Goal: Task Accomplishment & Management: Use online tool/utility

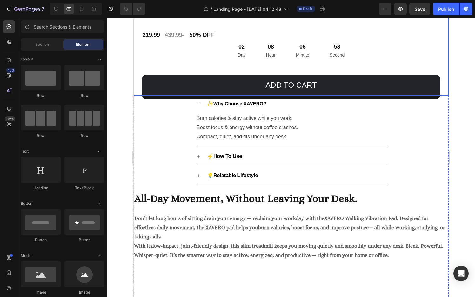
scroll to position [989, 0]
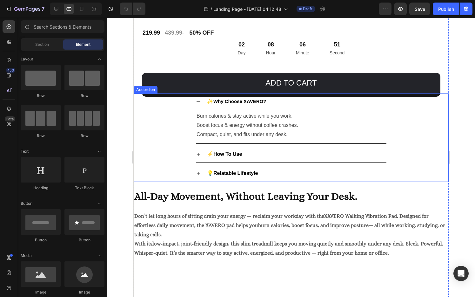
click at [278, 103] on div "✨ Why Choose XAVERO?" at bounding box center [296, 101] width 180 height 11
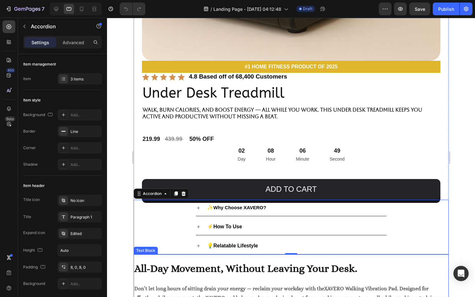
scroll to position [882, 0]
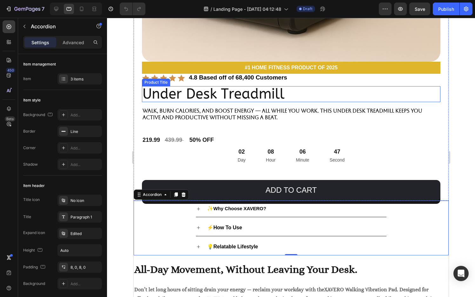
click at [224, 90] on h2 "Under Desk Treadmill" at bounding box center [291, 94] width 299 height 16
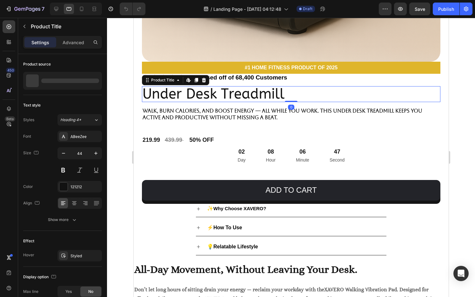
click at [224, 90] on h2 "Under Desk Treadmill" at bounding box center [291, 94] width 299 height 16
click at [224, 93] on h2 "Under Desk Treadmill" at bounding box center [291, 94] width 299 height 16
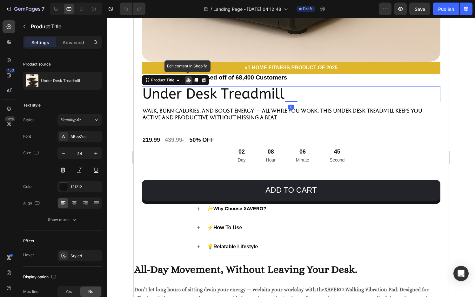
click at [224, 93] on h2 "Under Desk Treadmill" at bounding box center [291, 94] width 299 height 16
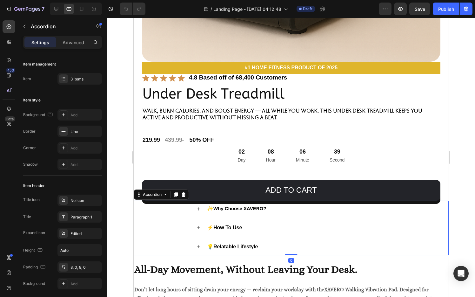
click at [236, 207] on strong "Why Choose XAVERO?" at bounding box center [239, 207] width 53 height 5
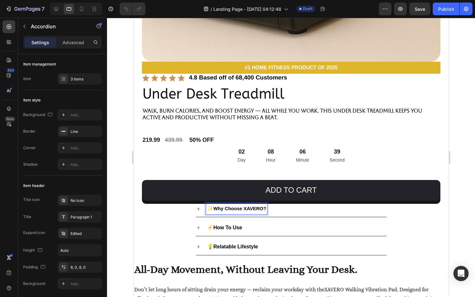
click at [236, 207] on strong "Why Choose XAVERO?" at bounding box center [239, 207] width 53 height 5
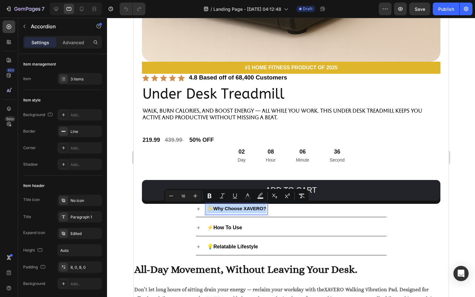
click at [212, 208] on p "✨ Why Choose XAVERO?" at bounding box center [236, 208] width 59 height 9
drag, startPoint x: 213, startPoint y: 208, endPoint x: 267, endPoint y: 211, distance: 53.4
click at [267, 211] on div "✨ Why Choose XAVERO?" at bounding box center [236, 208] width 61 height 11
click at [197, 196] on icon "Editor contextual toolbar" at bounding box center [199, 196] width 4 height 4
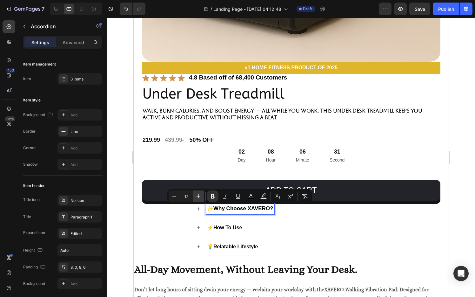
click at [197, 196] on icon "Editor contextual toolbar" at bounding box center [199, 196] width 4 height 4
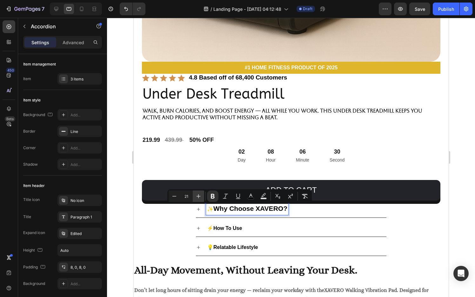
type input "22"
click at [467, 225] on div at bounding box center [291, 157] width 368 height 279
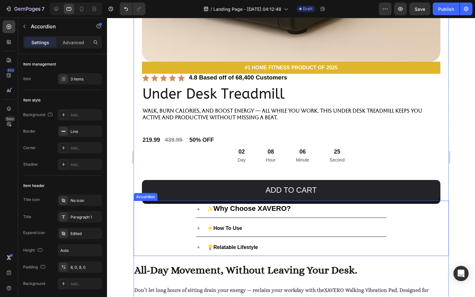
click at [236, 227] on strong "How To Use" at bounding box center [227, 227] width 29 height 5
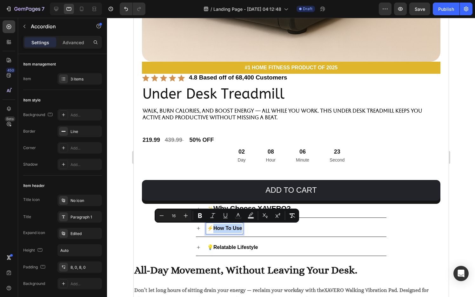
drag, startPoint x: 241, startPoint y: 226, endPoint x: 212, endPoint y: 226, distance: 29.9
click at [186, 212] on icon "Editor contextual toolbar" at bounding box center [186, 215] width 6 height 6
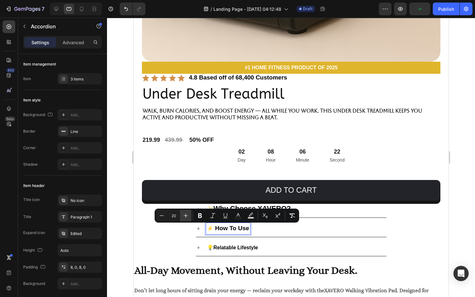
click at [186, 212] on icon "Editor contextual toolbar" at bounding box center [186, 215] width 6 height 6
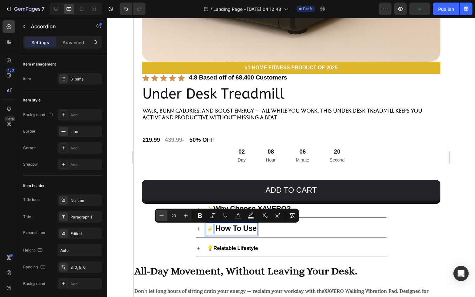
click at [161, 212] on icon "Editor contextual toolbar" at bounding box center [161, 215] width 6 height 6
type input "22"
click at [431, 227] on div "⚡ How To Use" at bounding box center [291, 228] width 314 height 17
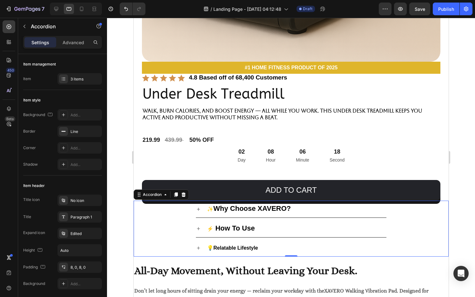
click at [248, 246] on strong "Relatable Lifestyle" at bounding box center [235, 247] width 45 height 5
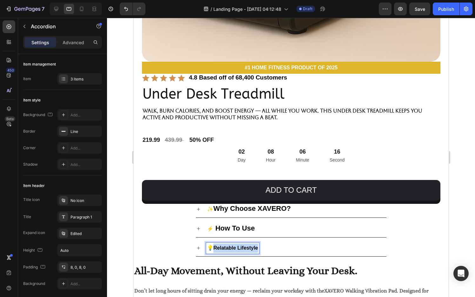
drag, startPoint x: 257, startPoint y: 246, endPoint x: 213, endPoint y: 247, distance: 43.5
click at [213, 247] on strong "Relatable Lifestyle" at bounding box center [235, 247] width 45 height 5
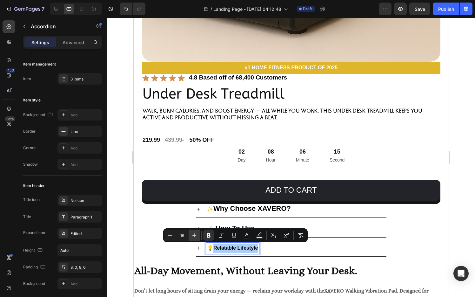
click at [193, 232] on icon "Editor contextual toolbar" at bounding box center [194, 235] width 6 height 6
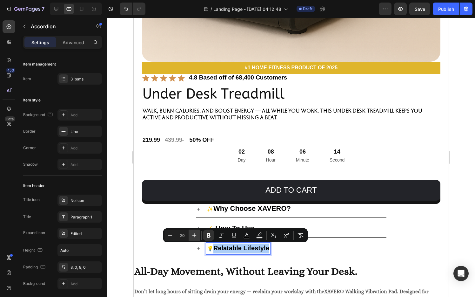
click at [193, 232] on icon "Editor contextual toolbar" at bounding box center [194, 235] width 6 height 6
type input "22"
click at [433, 231] on div "⚡ How To Use" at bounding box center [291, 228] width 314 height 17
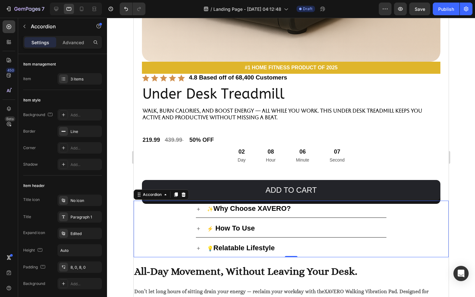
click at [458, 216] on div at bounding box center [291, 157] width 368 height 279
click at [263, 226] on div "⚡ How To Use" at bounding box center [296, 229] width 180 height 12
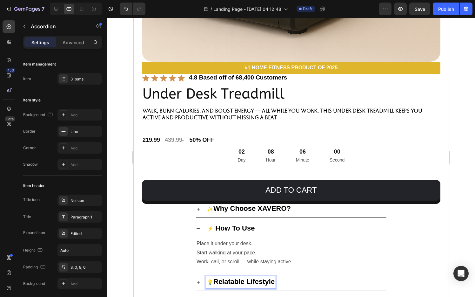
click at [293, 279] on div "💡 Relatable Lifestyle" at bounding box center [296, 282] width 180 height 12
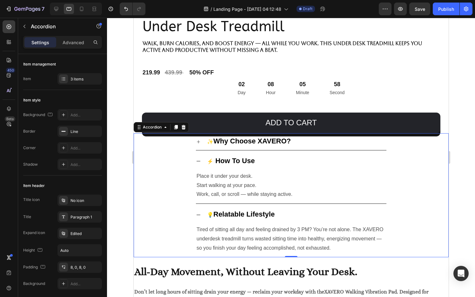
scroll to position [950, 0]
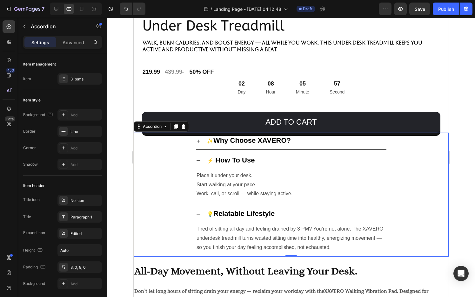
click at [305, 144] on div "✨ Why Choose XAVERO?" at bounding box center [296, 141] width 180 height 12
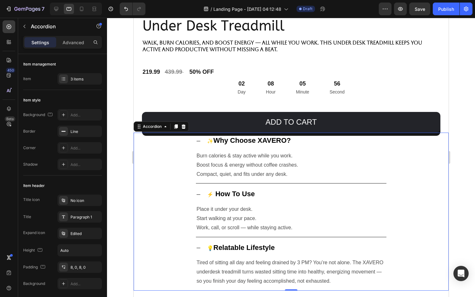
click at [305, 144] on div "✨ Why Choose XAVERO?" at bounding box center [296, 141] width 180 height 12
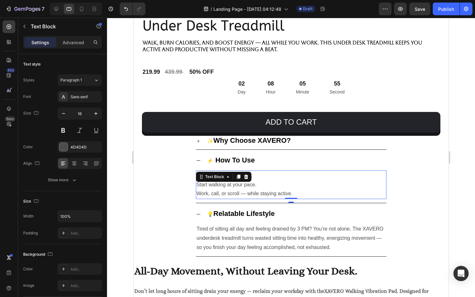
click at [298, 171] on p "Place it under your desk." at bounding box center [290, 175] width 189 height 9
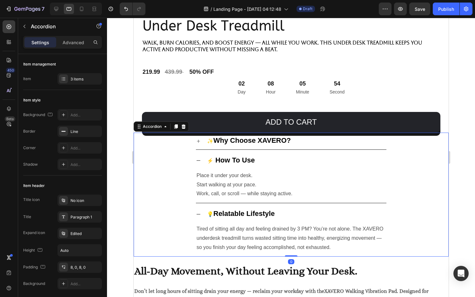
click at [303, 158] on div "⚡ How To Use" at bounding box center [296, 161] width 180 height 12
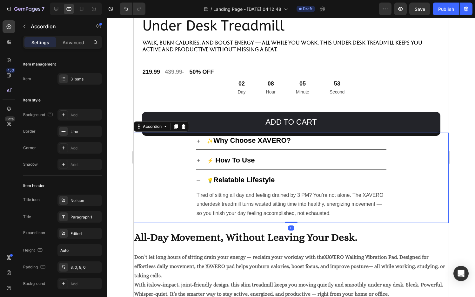
click at [303, 178] on div "💡 Relatable Lifestyle" at bounding box center [296, 180] width 180 height 12
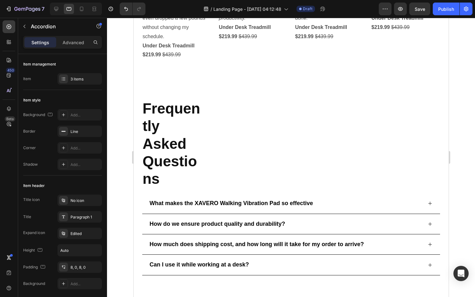
scroll to position [1819, 0]
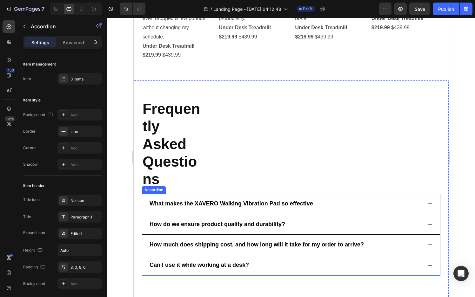
click at [270, 201] on p "What makes the XAVERO Walking Vibration Pad so effective" at bounding box center [231, 203] width 164 height 7
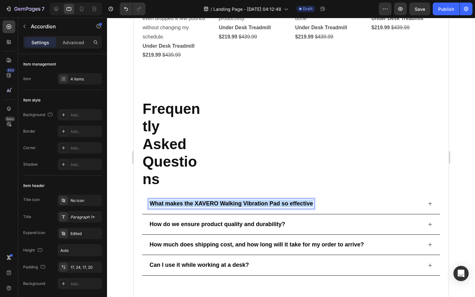
click at [270, 201] on p "What makes the XAVERO Walking Vibration Pad so effective" at bounding box center [231, 203] width 164 height 7
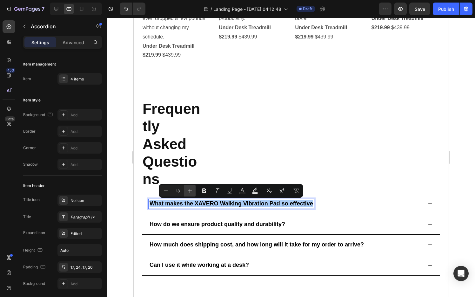
click at [191, 188] on icon "Editor contextual toolbar" at bounding box center [190, 190] width 6 height 6
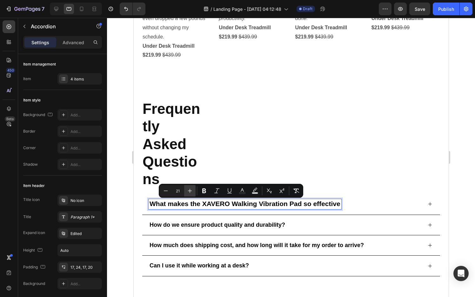
click at [191, 188] on icon "Editor contextual toolbar" at bounding box center [190, 190] width 6 height 6
type input "22"
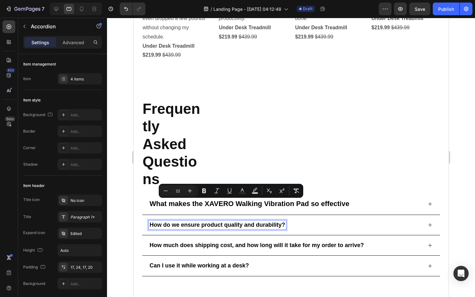
click at [240, 225] on p "How do we ensure product quality and durability?" at bounding box center [217, 224] width 136 height 7
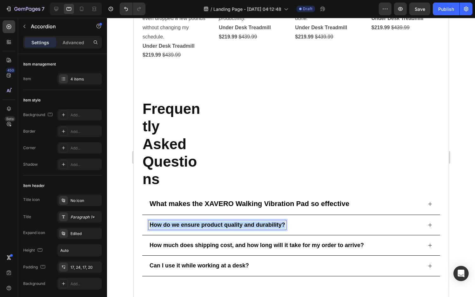
click at [240, 225] on p "How do we ensure product quality and durability?" at bounding box center [217, 224] width 136 height 7
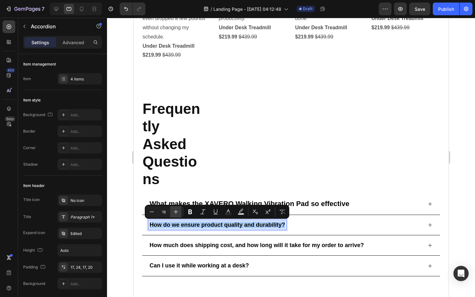
click at [174, 207] on button "Plus" at bounding box center [175, 211] width 11 height 11
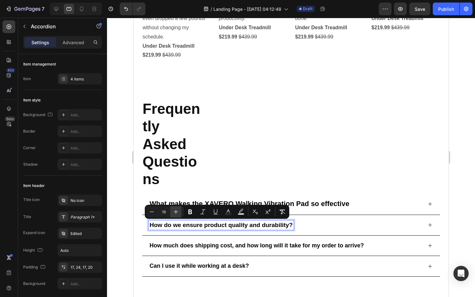
click at [174, 207] on button "Plus" at bounding box center [175, 211] width 11 height 11
type input "22"
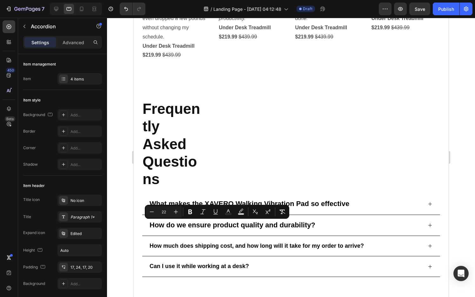
click at [453, 198] on div at bounding box center [291, 157] width 368 height 279
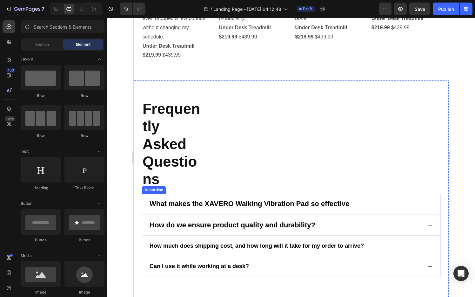
click at [168, 247] on p "How much does shipping cost, and how long will it take for my order to arrive?" at bounding box center [256, 245] width 214 height 7
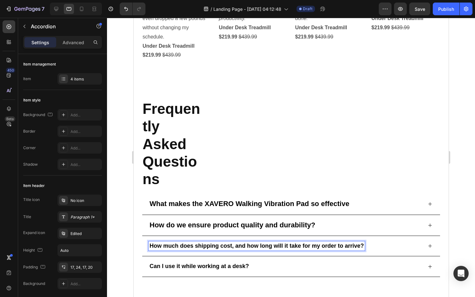
click at [170, 245] on p "How much does shipping cost, and how long will it take for my order to arrive?" at bounding box center [256, 245] width 214 height 7
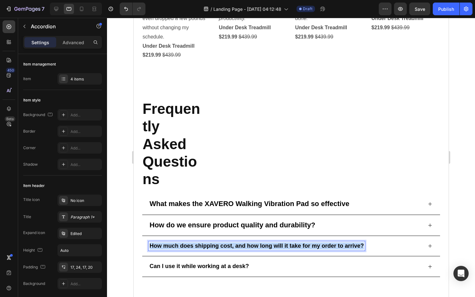
click at [170, 245] on p "How much does shipping cost, and how long will it take for my order to arrive?" at bounding box center [256, 245] width 214 height 7
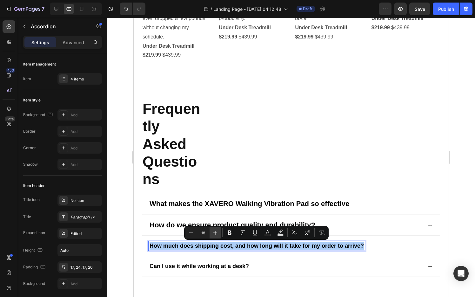
click at [213, 233] on icon "Editor contextual toolbar" at bounding box center [215, 232] width 6 height 6
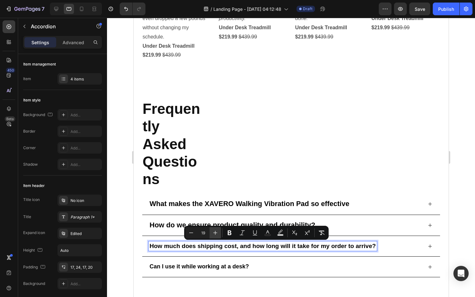
click at [213, 233] on icon "Editor contextual toolbar" at bounding box center [215, 232] width 6 height 6
type input "22"
click at [211, 263] on p "Can I use it while working at a desk?" at bounding box center [198, 266] width 99 height 7
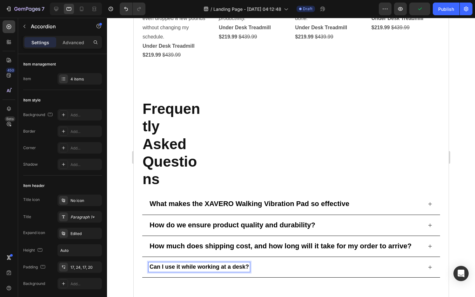
click at [215, 263] on p "Can I use it while working at a desk?" at bounding box center [198, 266] width 99 height 7
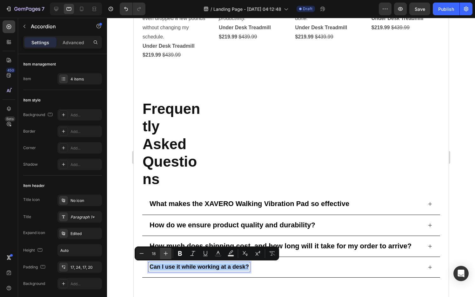
click at [168, 250] on icon "Editor contextual toolbar" at bounding box center [166, 253] width 6 height 6
type input "22"
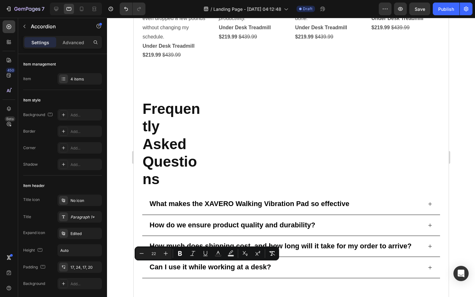
click at [458, 187] on div at bounding box center [291, 157] width 368 height 279
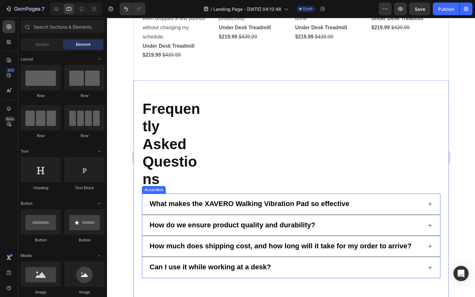
click at [243, 206] on span "What makes the XAVERO Walking Vibration Pad so effective" at bounding box center [249, 203] width 200 height 8
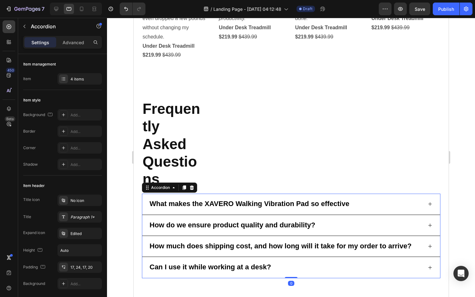
click at [384, 208] on div "What makes the XAVERO Walking Vibration Pad so effective" at bounding box center [285, 204] width 274 height 10
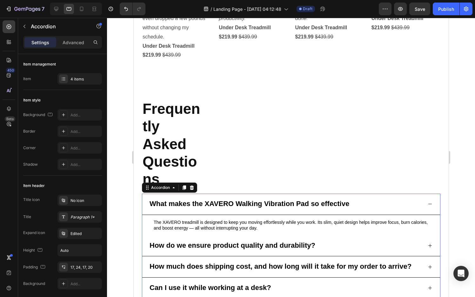
click at [384, 208] on div "What makes the XAVERO Walking Vibration Pad so effective" at bounding box center [285, 204] width 274 height 10
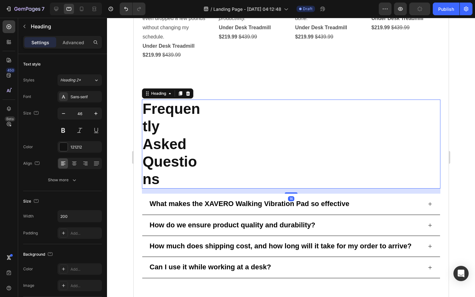
click at [163, 126] on h2 "Frequently Asked Questions" at bounding box center [174, 143] width 64 height 89
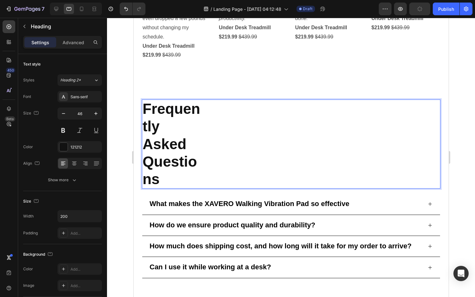
click at [163, 126] on h2 "Frequently Asked Questions" at bounding box center [174, 143] width 64 height 89
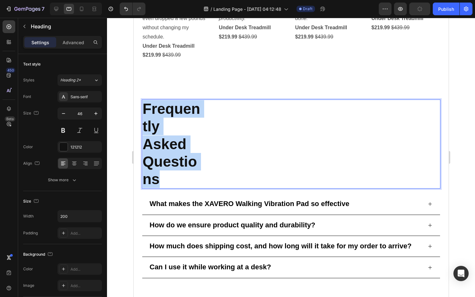
click at [163, 126] on p "Frequently Asked Questions" at bounding box center [173, 144] width 62 height 88
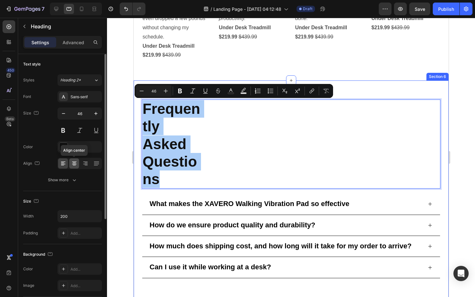
click at [75, 163] on icon at bounding box center [74, 163] width 6 height 6
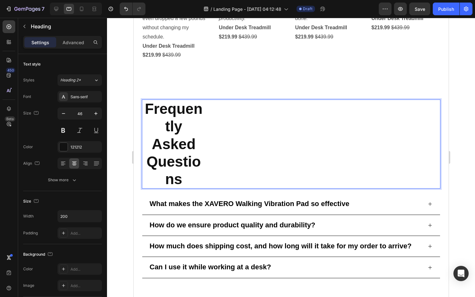
click at [177, 123] on p "Frequently Asked Questions" at bounding box center [173, 144] width 62 height 88
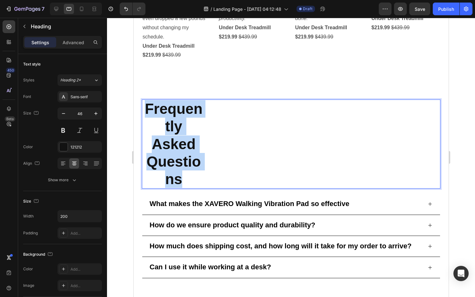
click at [177, 123] on p "Frequently Asked Questions" at bounding box center [173, 144] width 62 height 88
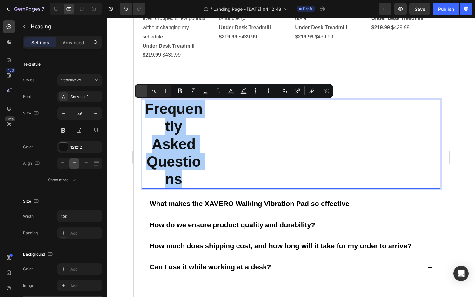
click at [142, 88] on icon "Editor contextual toolbar" at bounding box center [141, 91] width 6 height 6
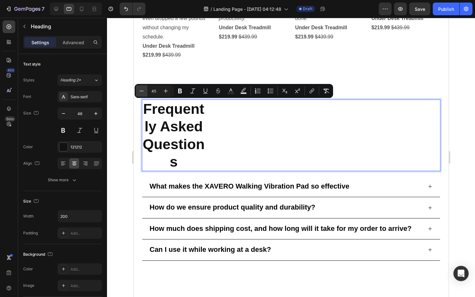
click at [142, 88] on icon "Editor contextual toolbar" at bounding box center [141, 91] width 6 height 6
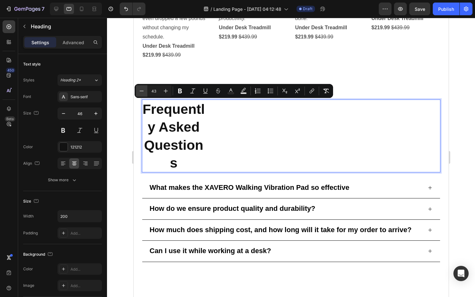
click at [142, 88] on icon "Editor contextual toolbar" at bounding box center [141, 91] width 6 height 6
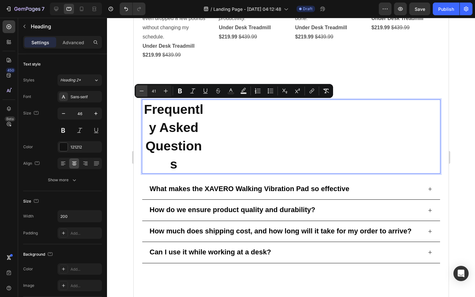
click at [142, 88] on icon "Editor contextual toolbar" at bounding box center [141, 91] width 6 height 6
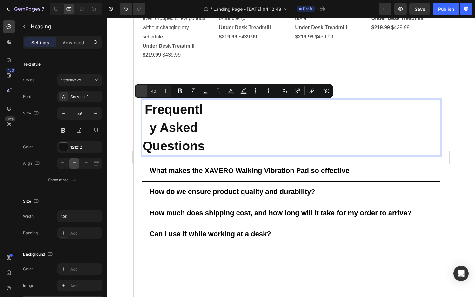
click at [142, 88] on icon "Editor contextual toolbar" at bounding box center [141, 91] width 6 height 6
type input "38"
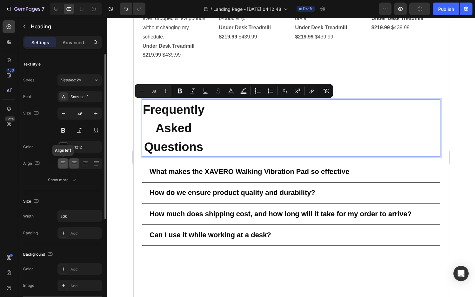
click at [61, 164] on icon at bounding box center [63, 163] width 6 height 6
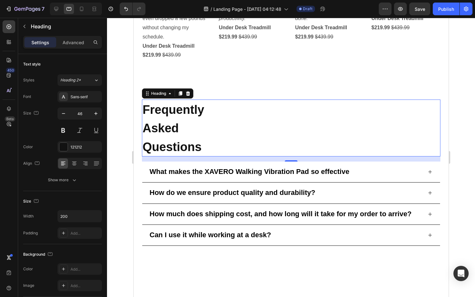
click at [464, 148] on div at bounding box center [291, 157] width 368 height 279
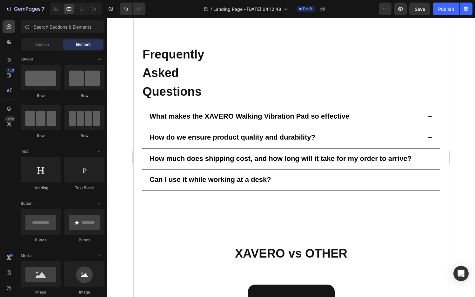
scroll to position [1751, 0]
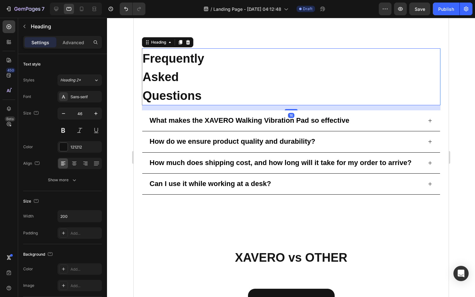
click at [207, 76] on div "Frequently Asked Questions" at bounding box center [291, 76] width 299 height 57
click at [178, 69] on h2 "Frequently Asked Questions" at bounding box center [174, 76] width 64 height 57
click at [123, 11] on icon "Undo/Redo" at bounding box center [126, 9] width 6 height 6
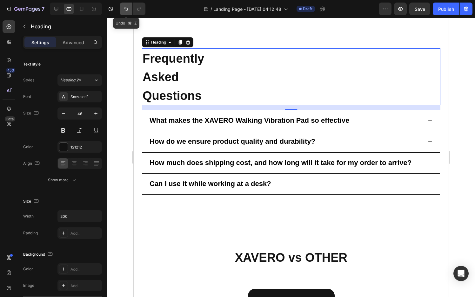
click at [123, 11] on icon "Undo/Redo" at bounding box center [126, 9] width 6 height 6
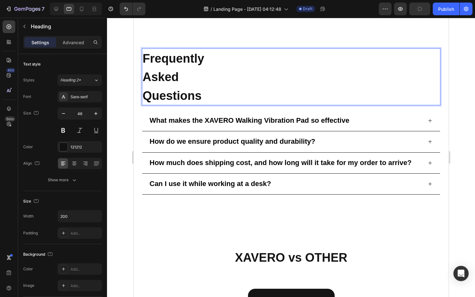
click at [145, 71] on span "Frequently Asked Questions" at bounding box center [173, 77] width 62 height 50
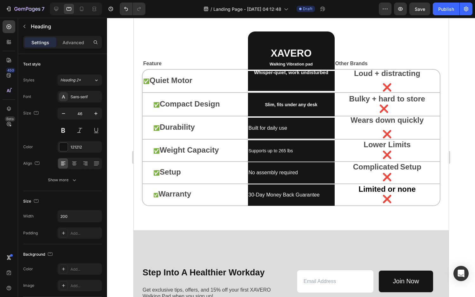
scroll to position [2008, 0]
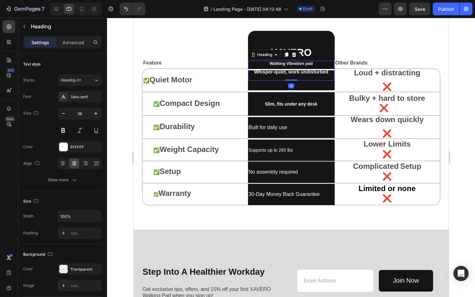
click at [259, 72] on span "Whisper-quiet, work undisturbed" at bounding box center [291, 71] width 74 height 5
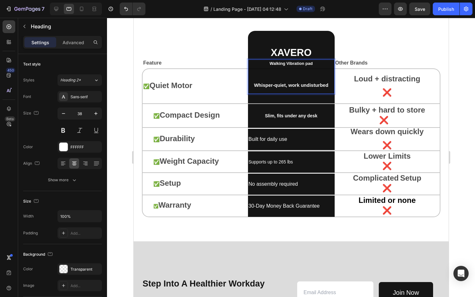
scroll to position [2007, 0]
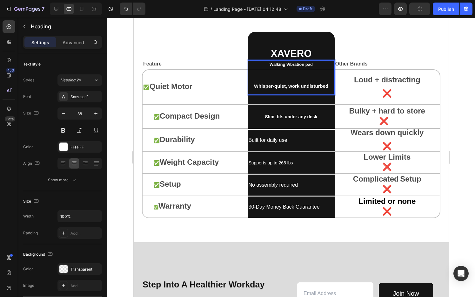
click at [313, 69] on p "Whisper-quiet, work undisturbed" at bounding box center [290, 77] width 85 height 31
click at [259, 67] on p "⁠⁠⁠⁠⁠⁠⁠ Whisper-quiet, work undisturbed" at bounding box center [290, 77] width 85 height 31
click at [249, 66] on p "⁠⁠⁠⁠⁠⁠⁠ Whisper-quiet, work undisturbed" at bounding box center [290, 77] width 85 height 31
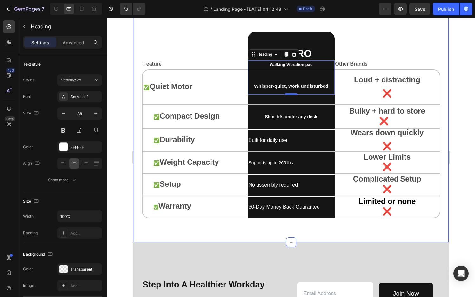
click at [465, 75] on div at bounding box center [291, 157] width 368 height 279
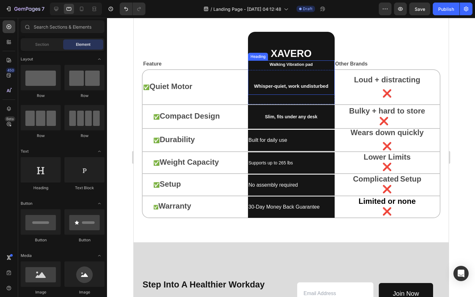
click at [265, 71] on p "⁠⁠⁠⁠⁠⁠⁠ Whisper-quiet, work undisturbed" at bounding box center [290, 77] width 85 height 31
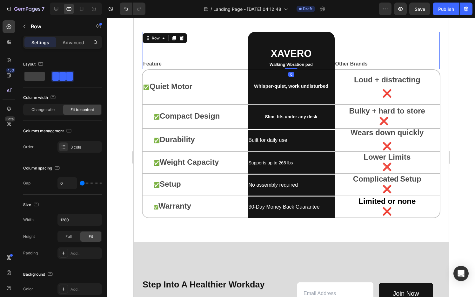
click at [234, 39] on div "Feature Text Block Row" at bounding box center [194, 51] width 105 height 38
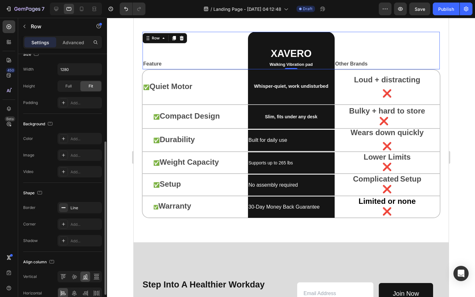
scroll to position [150, 0]
click at [78, 211] on div "Line" at bounding box center [80, 208] width 18 height 6
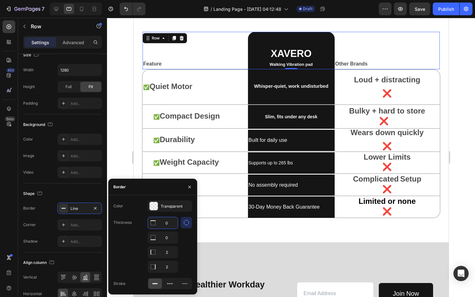
click at [168, 222] on input "0" at bounding box center [163, 222] width 30 height 11
type input "2"
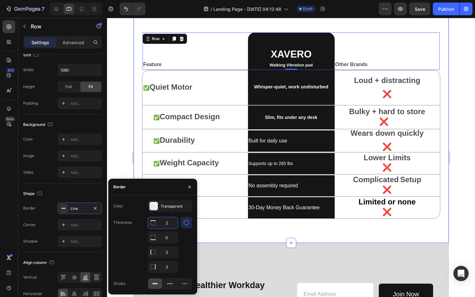
click at [260, 230] on div "XAVERO vs OTHER Heading Feature Text Block Row XAVERO Walking Vibration pad Tex…" at bounding box center [290, 103] width 315 height 279
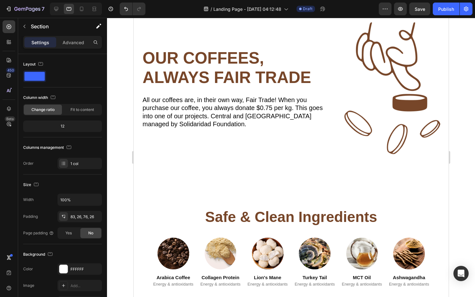
scroll to position [1258, 0]
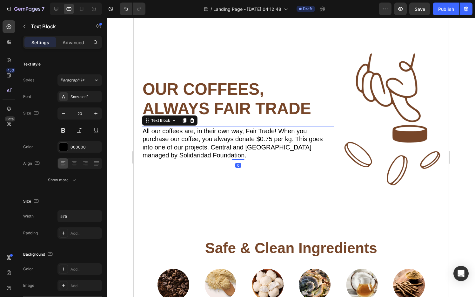
click at [228, 127] on p "All our coffees are, in their own way, Fair Trade! When you purchase our coffee…" at bounding box center [232, 143] width 181 height 32
click at [191, 118] on icon at bounding box center [192, 120] width 4 height 4
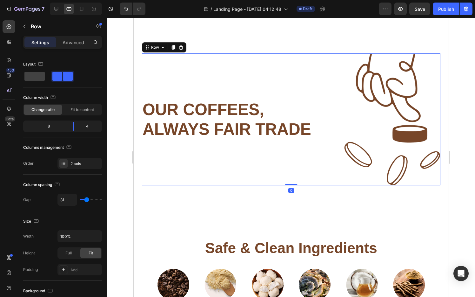
click at [159, 63] on div "OUR COFFEES, ALWAYS FAIR TRADE Heading" at bounding box center [238, 119] width 192 height 132
click at [178, 45] on icon at bounding box center [180, 47] width 5 height 5
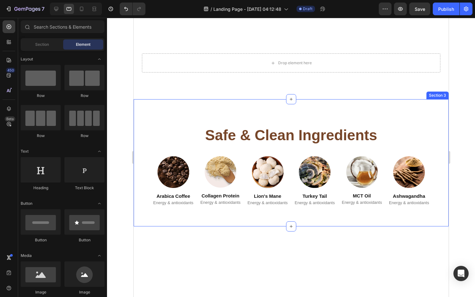
click at [201, 107] on div "safe & clean ingredients Heading Image Arabica Coffee Heading Energy & antioxid…" at bounding box center [290, 162] width 315 height 127
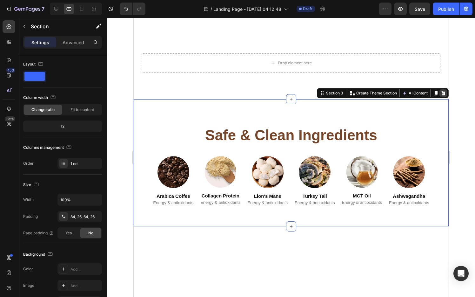
click at [444, 91] on icon at bounding box center [443, 93] width 4 height 4
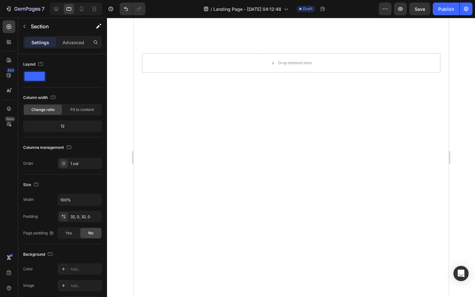
click at [276, 99] on div at bounding box center [290, 168] width 315 height 139
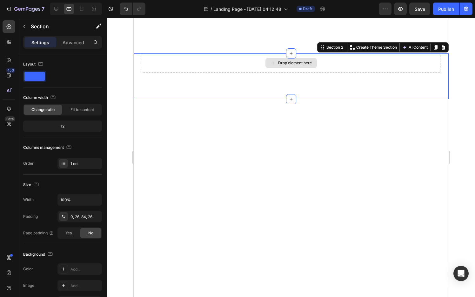
click at [195, 57] on div "Drop element here" at bounding box center [291, 62] width 299 height 19
click at [447, 44] on div at bounding box center [443, 48] width 8 height 8
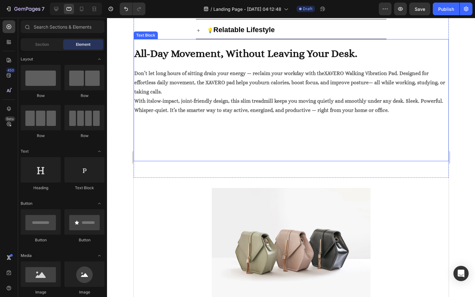
scroll to position [1152, 0]
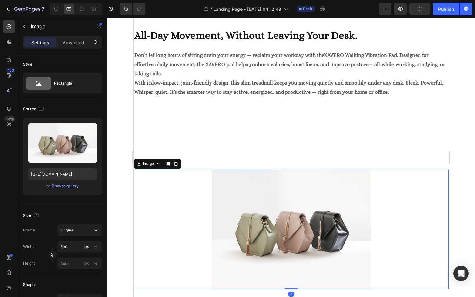
click at [163, 184] on div at bounding box center [290, 229] width 315 height 119
click at [173, 161] on icon at bounding box center [175, 163] width 5 height 5
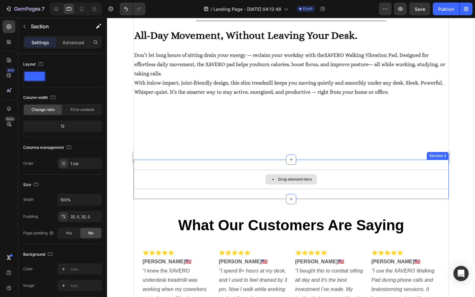
click at [233, 171] on div "Drop element here" at bounding box center [290, 179] width 315 height 19
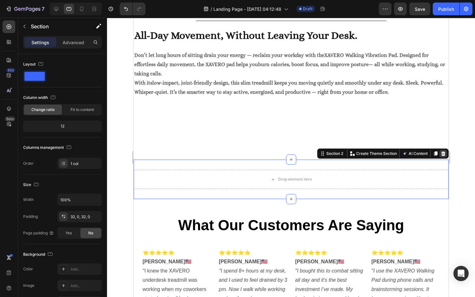
click at [444, 150] on div at bounding box center [443, 154] width 8 height 8
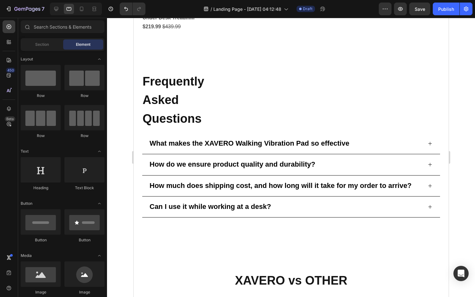
scroll to position [1459, 0]
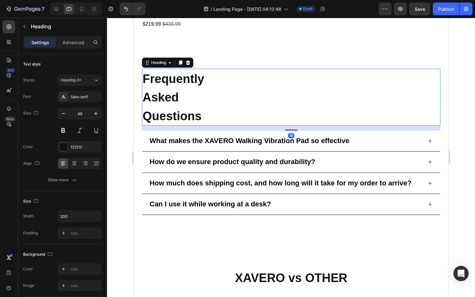
click at [156, 91] on span "Frequently Asked Questions" at bounding box center [173, 97] width 62 height 50
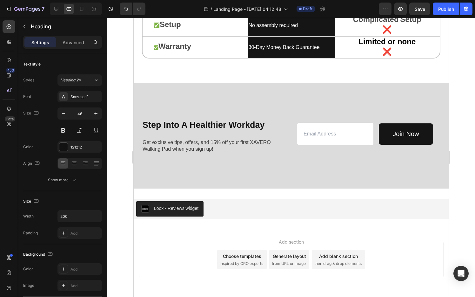
scroll to position [1919, 0]
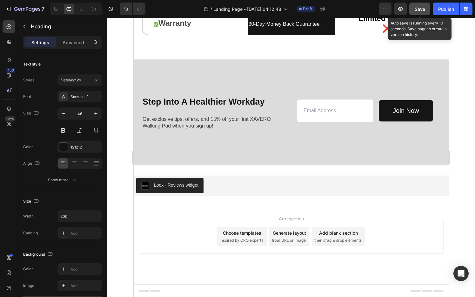
click at [425, 8] on span "Save" at bounding box center [420, 8] width 10 height 5
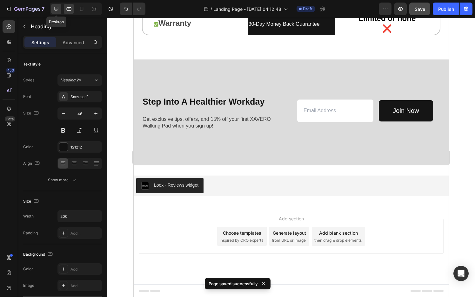
click at [57, 11] on icon at bounding box center [56, 9] width 6 height 6
type input "58"
type input "250"
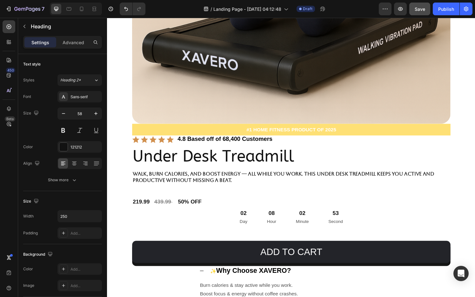
scroll to position [909, 0]
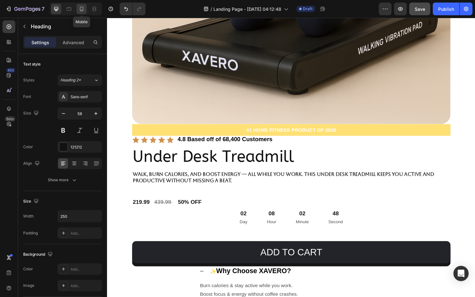
click at [81, 10] on icon at bounding box center [81, 9] width 3 height 4
type input "35"
type input "100%"
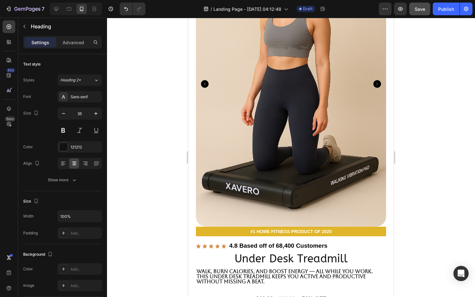
scroll to position [384, 0]
click at [68, 11] on icon at bounding box center [69, 9] width 6 height 6
type input "46"
type input "200"
click at [68, 11] on icon at bounding box center [69, 9] width 6 height 6
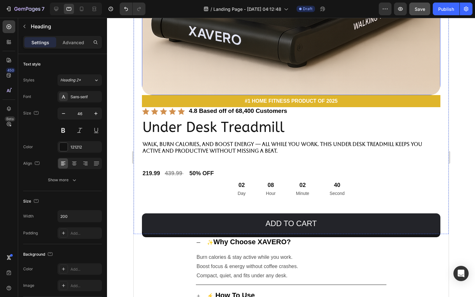
scroll to position [853, 0]
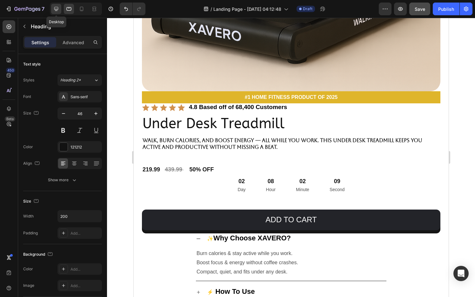
click at [58, 7] on icon at bounding box center [56, 9] width 4 height 4
type input "58"
type input "250"
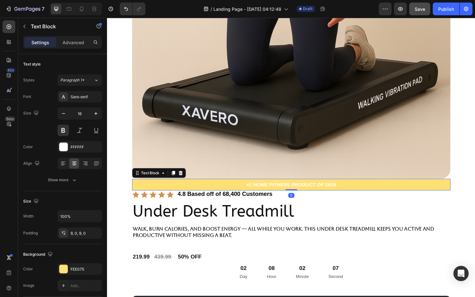
click at [416, 191] on p "#1 HOME FITNESS PRODUCT OF 2025" at bounding box center [297, 190] width 328 height 6
click at [64, 269] on div at bounding box center [63, 269] width 8 height 8
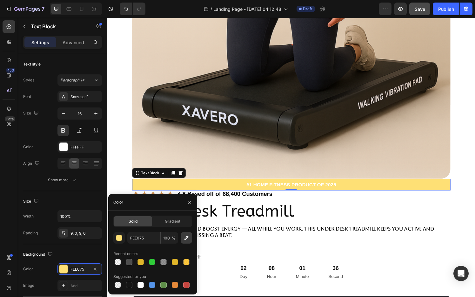
click at [188, 238] on icon "button" at bounding box center [186, 237] width 6 height 6
type input "DCB426"
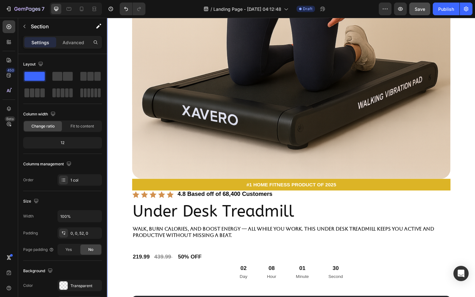
click at [67, 11] on icon at bounding box center [69, 9] width 6 height 6
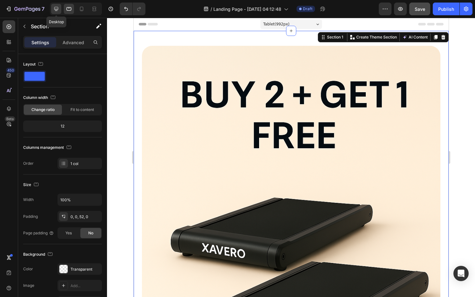
click at [55, 11] on icon at bounding box center [56, 9] width 6 height 6
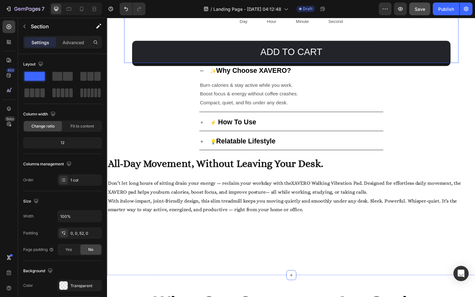
scroll to position [1115, 0]
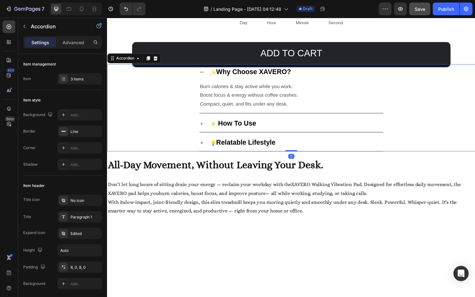
click at [274, 69] on div "✨ Why Choose XAVERO?" at bounding box center [255, 74] width 86 height 12
click at [273, 73] on strong "Why Choose XAVERO?" at bounding box center [258, 74] width 77 height 8
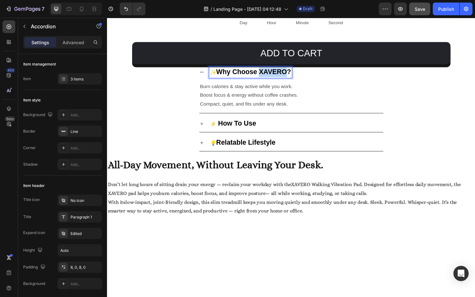
click at [273, 73] on strong "Why Choose XAVERO?" at bounding box center [258, 74] width 77 height 8
click at [465, 127] on div "⚡ How To Use" at bounding box center [297, 127] width 380 height 17
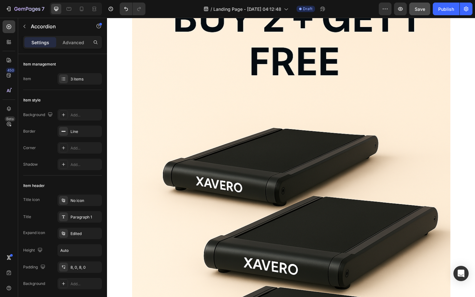
scroll to position [0, 0]
